Goal: Find specific page/section: Find specific page/section

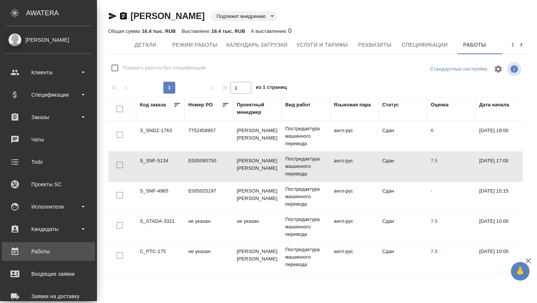
click at [37, 249] on div "Работы" at bounding box center [49, 251] width 86 height 11
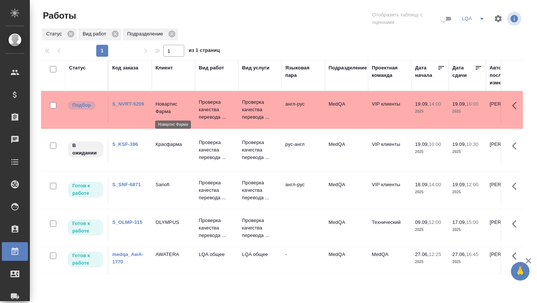
click at [158, 107] on p "Новартис Фарма" at bounding box center [174, 107] width 36 height 15
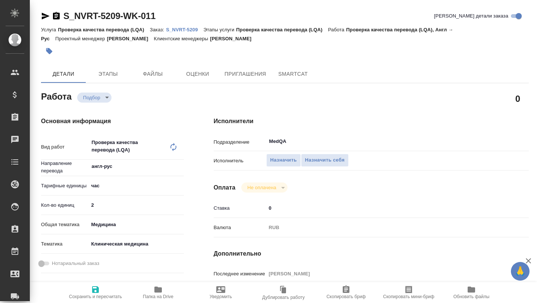
type textarea "x"
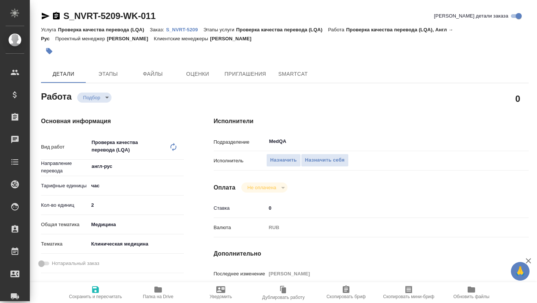
type textarea "x"
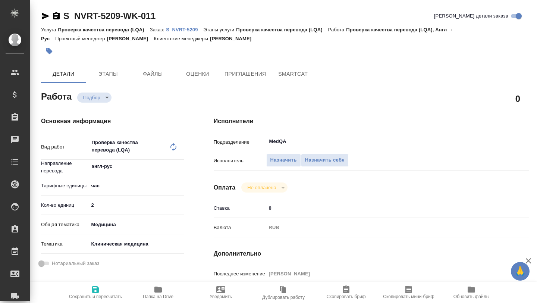
type textarea "x"
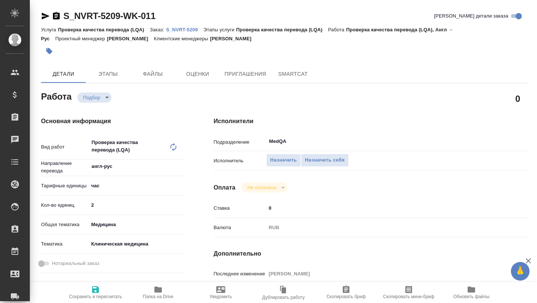
type textarea "x"
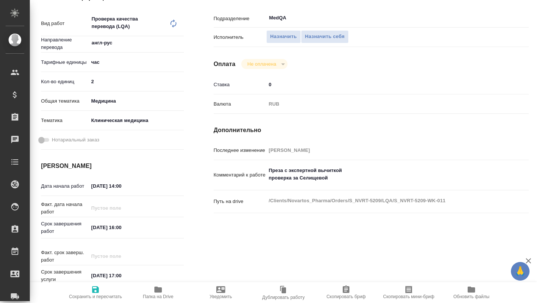
type textarea "x"
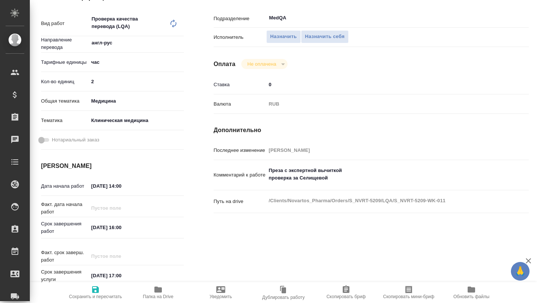
scroll to position [126, 0]
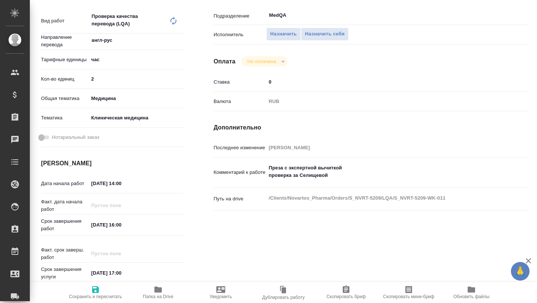
type textarea "x"
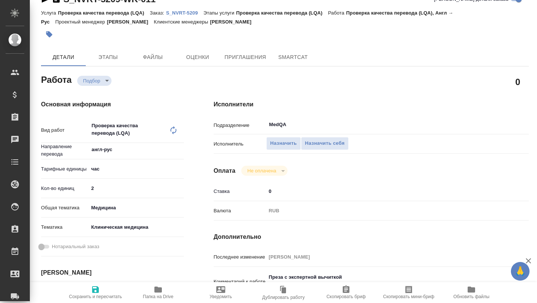
scroll to position [0, 0]
